Goal: Task Accomplishment & Management: Complete application form

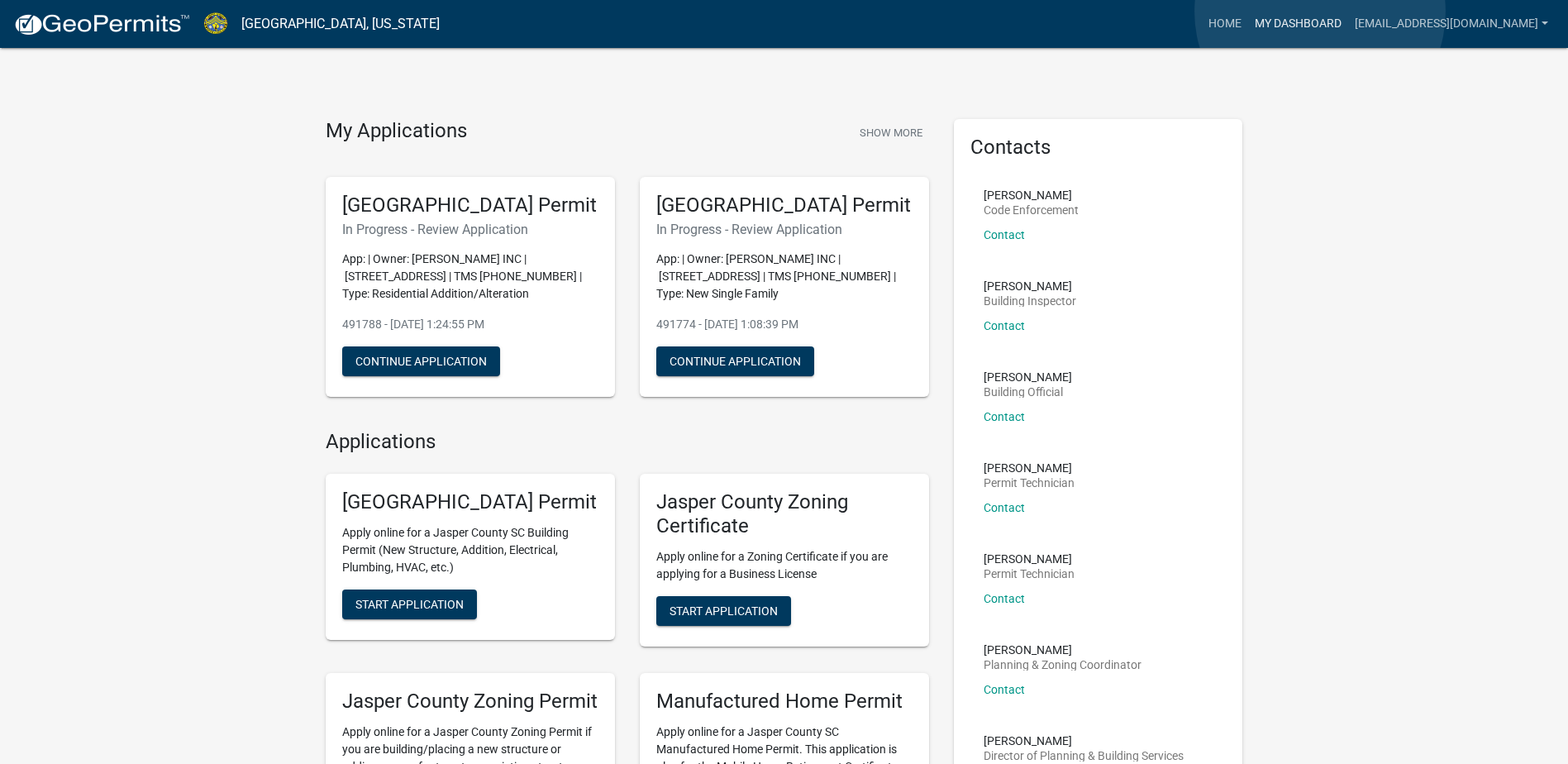
click at [1320, 11] on link "My Dashboard" at bounding box center [1298, 24] width 100 height 32
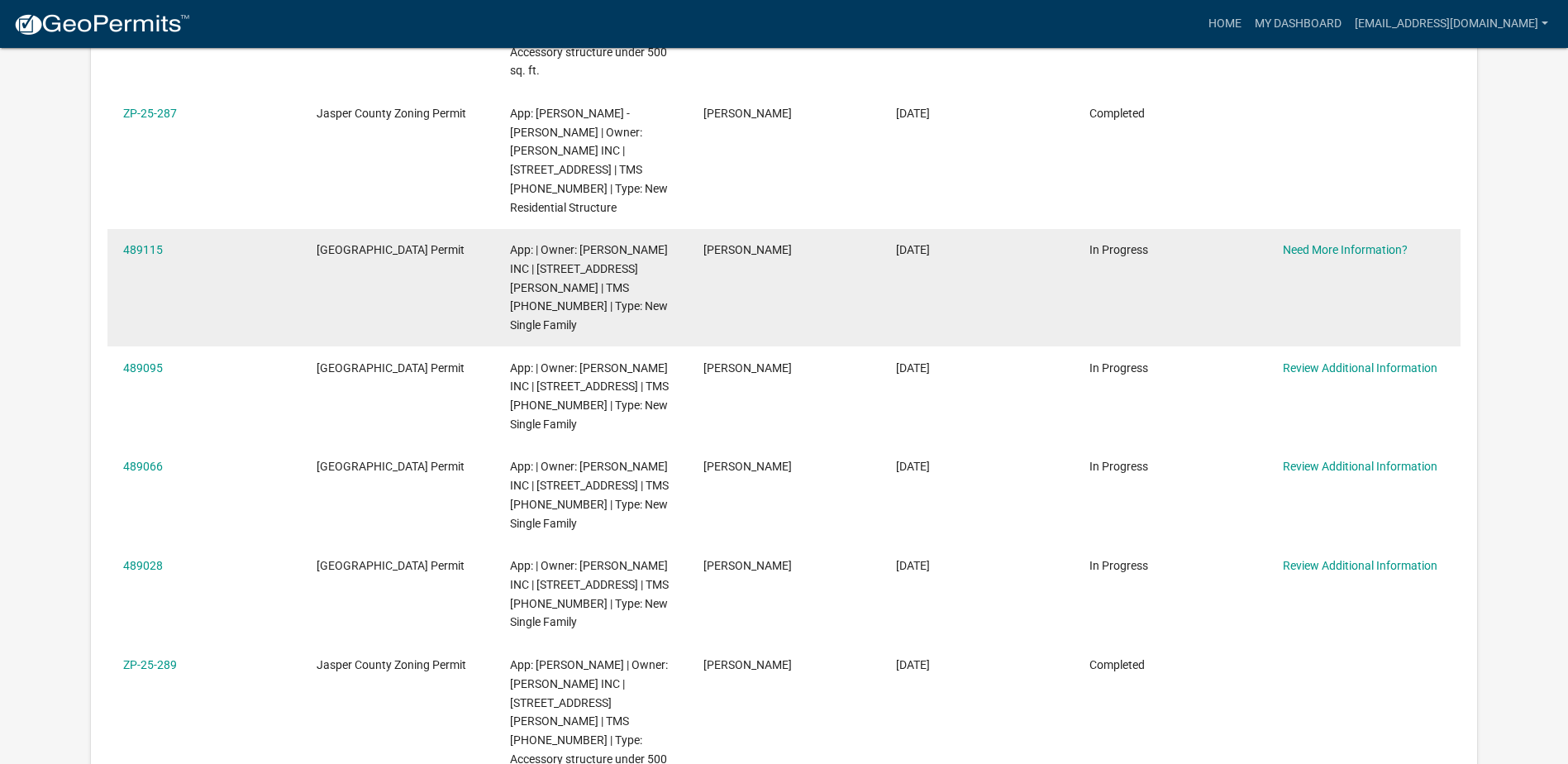
scroll to position [661, 0]
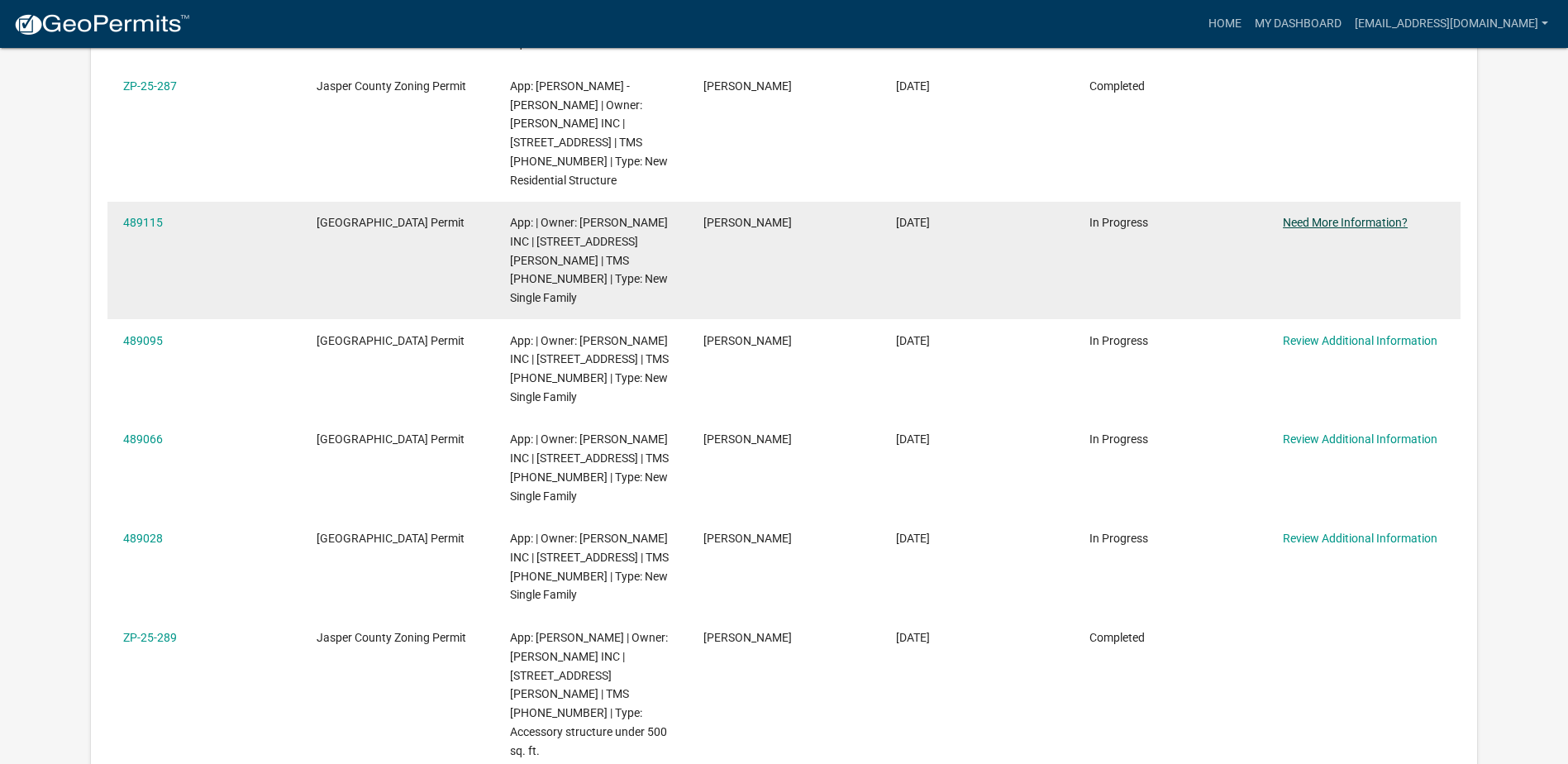
click at [1377, 215] on link "Need More Information?" at bounding box center [1345, 221] width 124 height 13
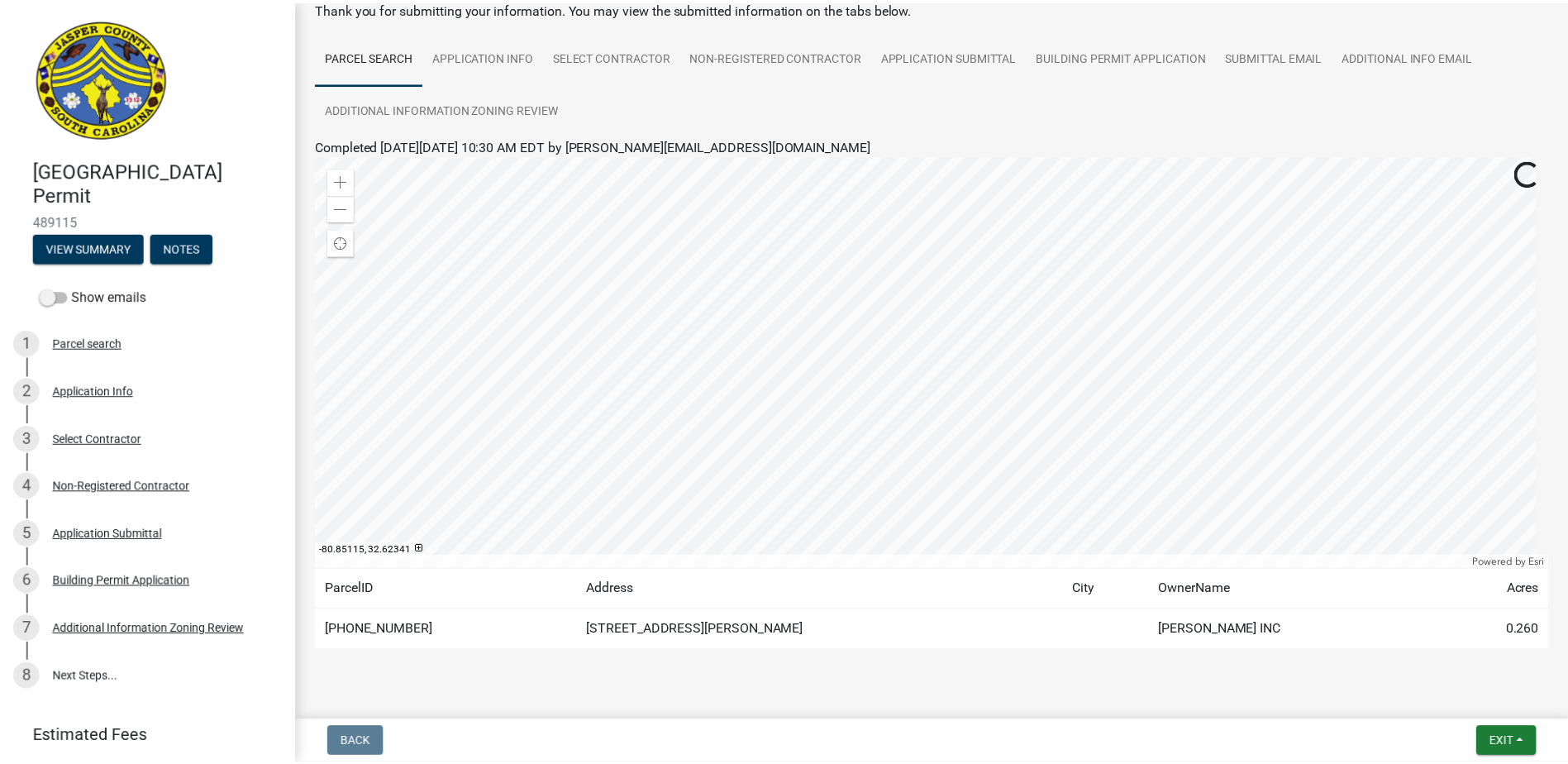
scroll to position [127, 0]
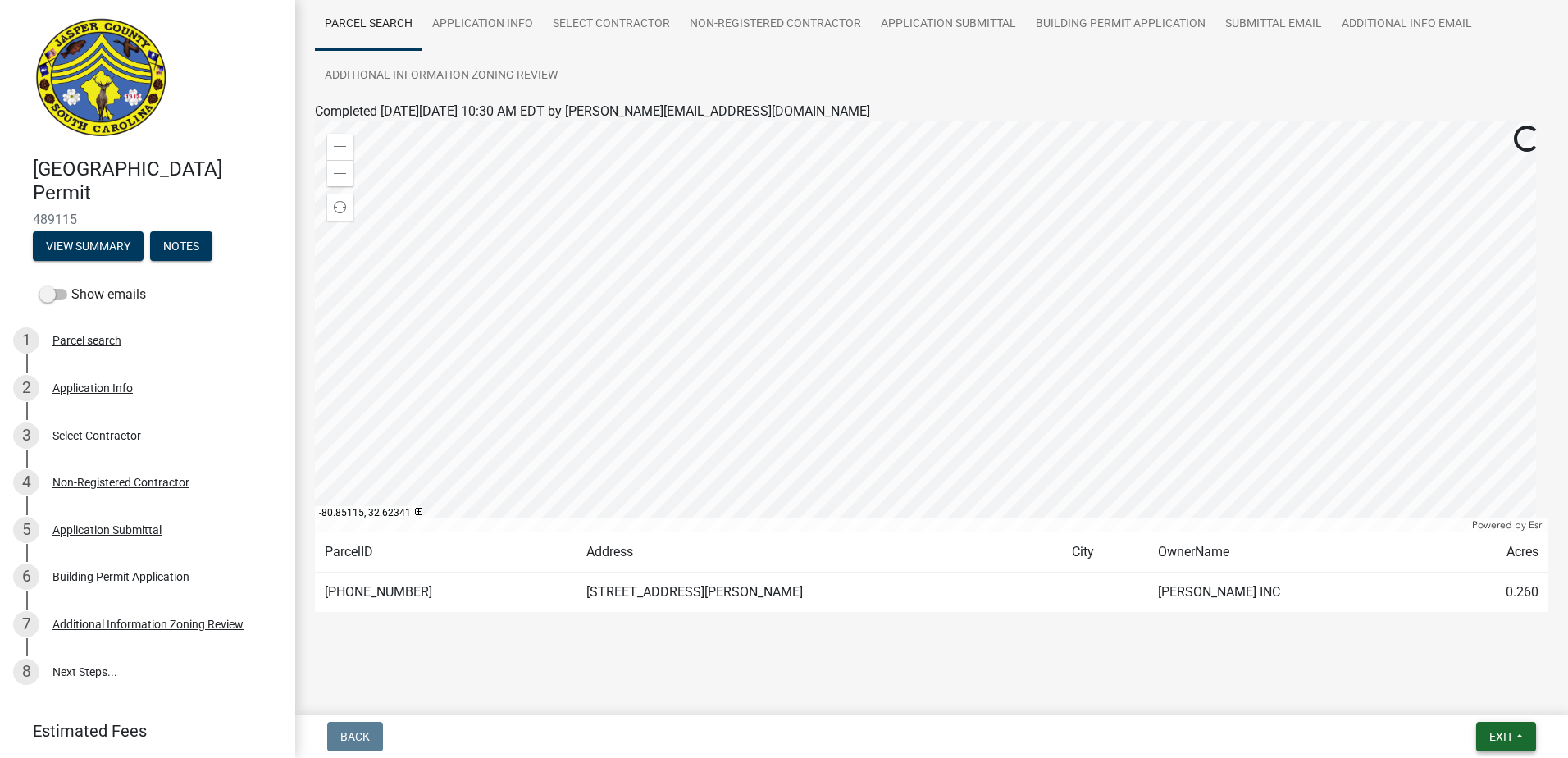
click at [1505, 739] on span "Exit" at bounding box center [1502, 736] width 24 height 13
click at [1476, 691] on button "Save & Exit" at bounding box center [1471, 694] width 131 height 39
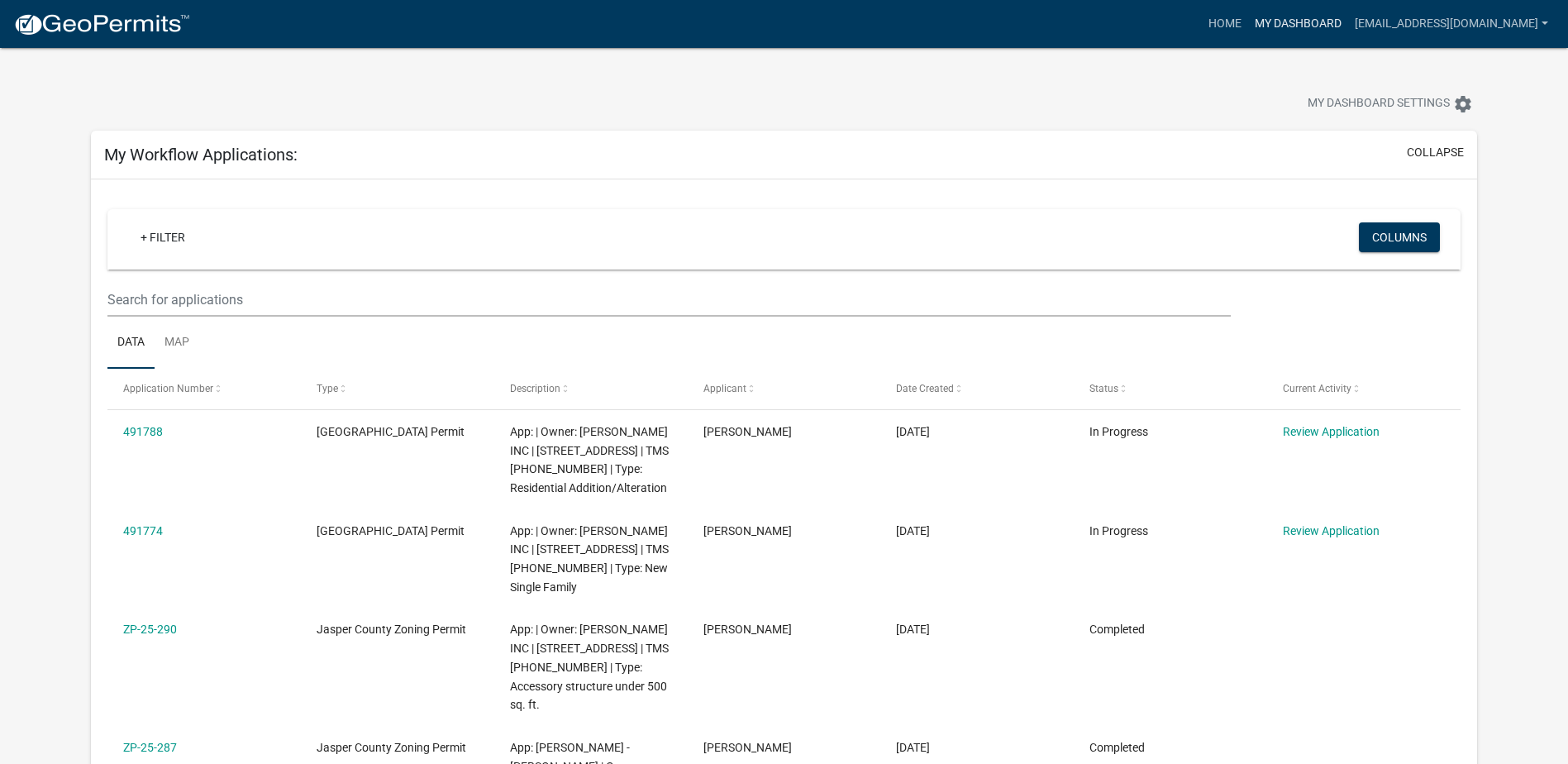
drag, startPoint x: 1310, startPoint y: 11, endPoint x: 1218, endPoint y: 106, distance: 132.2
click at [1310, 11] on link "My Dashboard" at bounding box center [1298, 24] width 100 height 32
click at [1229, 20] on link "Home" at bounding box center [1225, 24] width 46 height 32
